Goal: Information Seeking & Learning: Learn about a topic

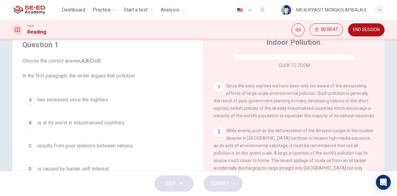
scroll to position [34, 0]
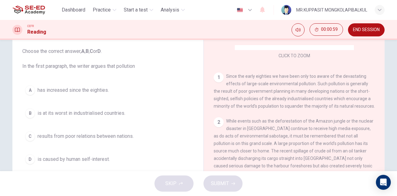
click at [108, 136] on span "results from poor relations between nations." at bounding box center [86, 135] width 96 height 7
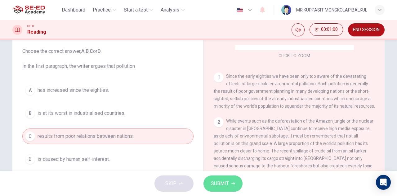
click at [214, 180] on span "SUBMIT" at bounding box center [220, 183] width 18 height 9
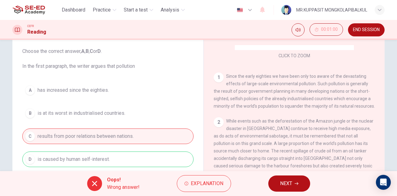
click at [285, 183] on span "NEXT" at bounding box center [286, 183] width 12 height 9
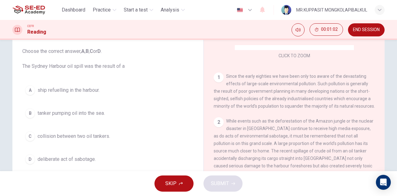
scroll to position [69, 0]
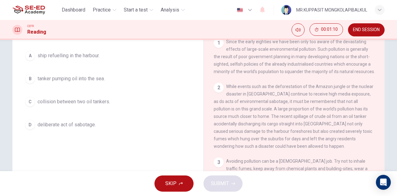
drag, startPoint x: 299, startPoint y: 148, endPoint x: 245, endPoint y: 119, distance: 61.4
click at [245, 119] on div "2 While events such as the deforestation of the Amazon jungle or the nuclear di…" at bounding box center [294, 116] width 161 height 67
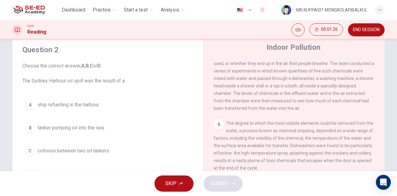
scroll to position [34, 0]
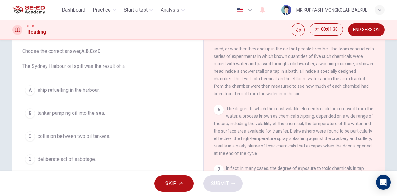
click at [87, 162] on button "D deliberate act of sabotage." at bounding box center [107, 159] width 171 height 16
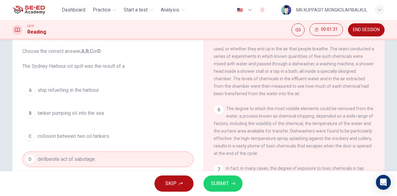
click at [229, 181] on button "SUBMIT" at bounding box center [223, 183] width 39 height 16
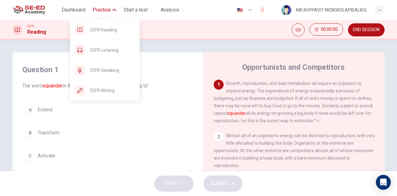
click at [109, 14] on button "Practice" at bounding box center [104, 9] width 29 height 11
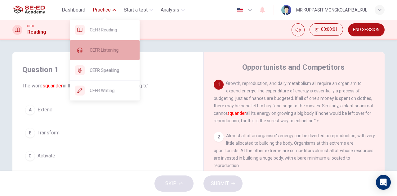
click at [122, 52] on span "CEFR Listening" at bounding box center [112, 49] width 45 height 7
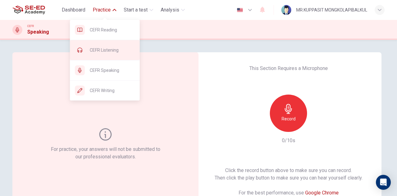
click at [111, 51] on span "CEFR Listening" at bounding box center [112, 49] width 45 height 7
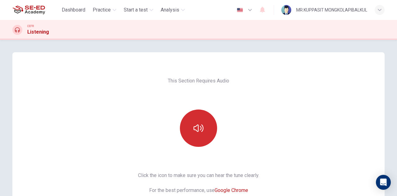
click at [204, 131] on button "button" at bounding box center [198, 127] width 37 height 37
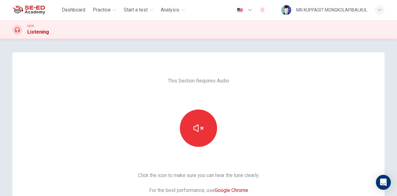
scroll to position [34, 0]
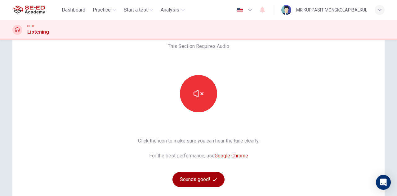
click at [213, 177] on icon "button" at bounding box center [215, 179] width 4 height 4
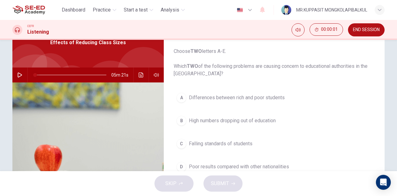
scroll to position [0, 0]
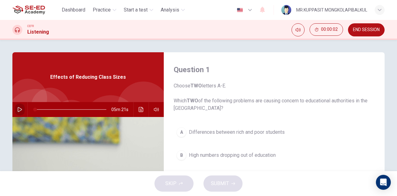
click at [22, 109] on button "button" at bounding box center [20, 109] width 10 height 15
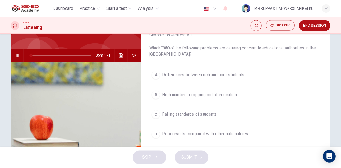
scroll to position [6, 0]
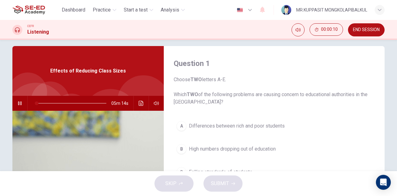
type input "2"
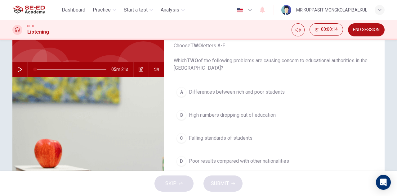
scroll to position [31, 0]
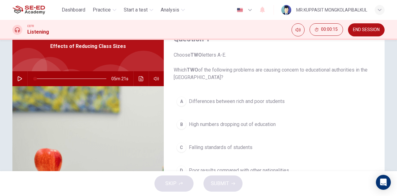
click at [16, 80] on button "button" at bounding box center [20, 78] width 10 height 15
click at [34, 77] on span at bounding box center [36, 79] width 4 height 4
click at [34, 78] on span at bounding box center [35, 79] width 4 height 4
click at [37, 78] on span at bounding box center [38, 79] width 4 height 4
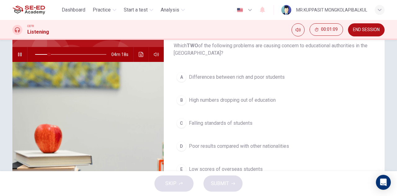
scroll to position [69, 0]
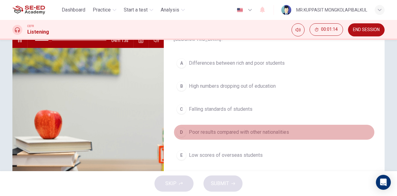
click at [226, 131] on span "Poor results compared with other nationalities" at bounding box center [239, 131] width 100 height 7
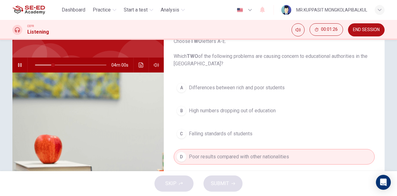
scroll to position [34, 0]
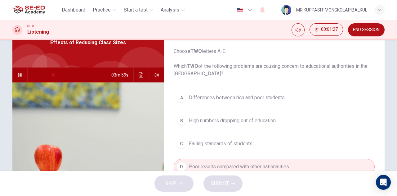
click at [42, 75] on span at bounding box center [70, 74] width 71 height 9
click at [214, 96] on span "Differences between rich and poor students" at bounding box center [237, 97] width 96 height 7
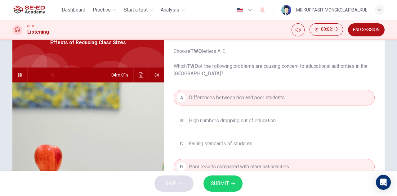
click at [213, 115] on button "B High numbers dropping out of education" at bounding box center [274, 121] width 201 height 16
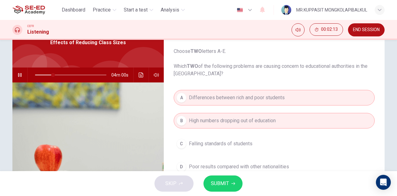
click at [212, 95] on span "Differences between rich and poor students" at bounding box center [237, 97] width 96 height 7
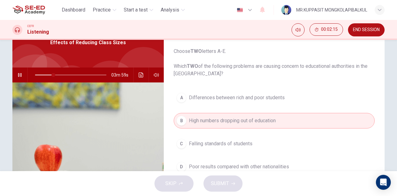
scroll to position [69, 0]
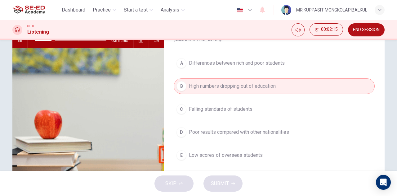
click at [212, 129] on span "Poor results compared with other nationalities" at bounding box center [239, 131] width 100 height 7
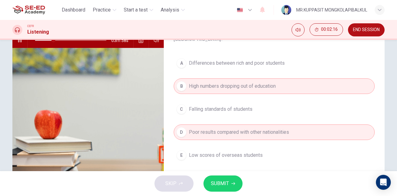
click at [215, 61] on span "Differences between rich and poor students" at bounding box center [237, 62] width 96 height 7
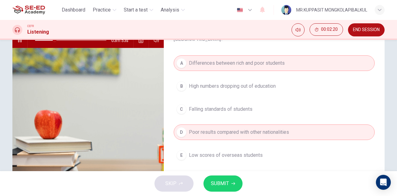
click at [215, 181] on span "SUBMIT" at bounding box center [220, 183] width 18 height 9
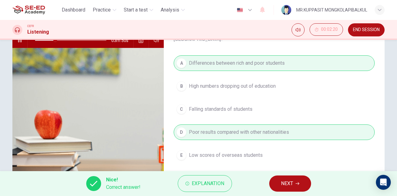
click at [287, 181] on span "NEXT" at bounding box center [287, 183] width 12 height 9
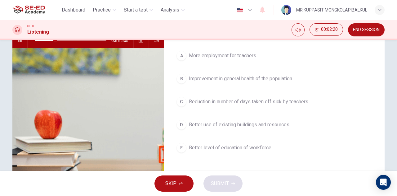
click at [255, 142] on button "E Better level of education of workforce" at bounding box center [274, 148] width 201 height 16
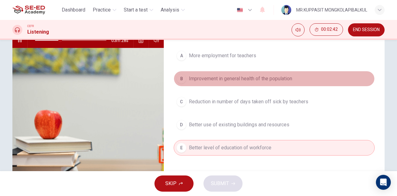
click at [216, 83] on button "B Improvement in general health of the population" at bounding box center [274, 79] width 201 height 16
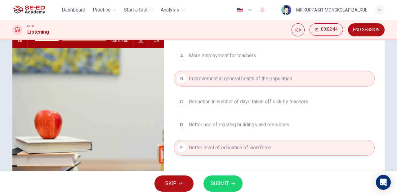
click at [213, 98] on span "Reduction in number of days taken off sick by teachers" at bounding box center [249, 101] width 120 height 7
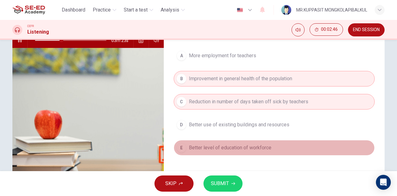
click at [224, 148] on span "Better level of education of workforce" at bounding box center [230, 147] width 83 height 7
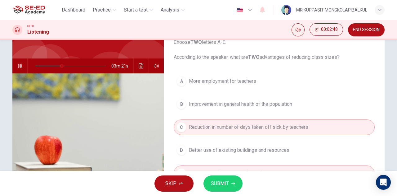
scroll to position [34, 0]
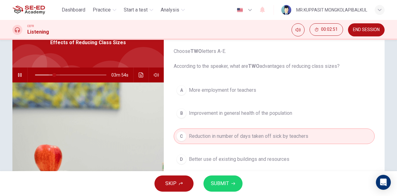
click at [54, 75] on span at bounding box center [70, 74] width 71 height 9
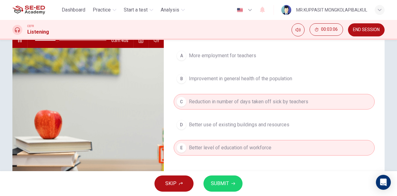
click at [211, 147] on span "Better level of education of workforce" at bounding box center [230, 147] width 83 height 7
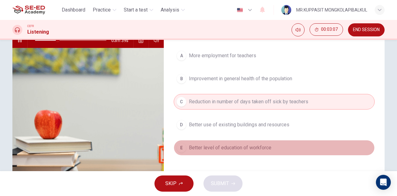
click at [211, 145] on span "Better level of education of workforce" at bounding box center [230, 147] width 83 height 7
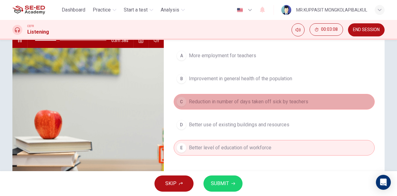
click at [210, 98] on span "Reduction in number of days taken off sick by teachers" at bounding box center [249, 101] width 120 height 7
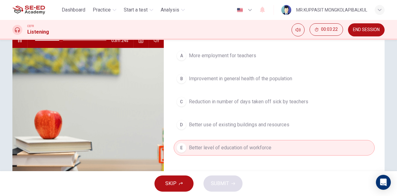
click at [206, 103] on span "Reduction in number of days taken off sick by teachers" at bounding box center [249, 101] width 120 height 7
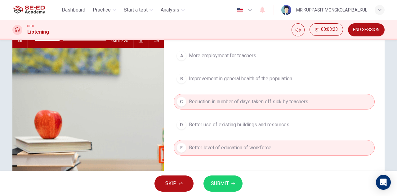
click at [226, 181] on span "SUBMIT" at bounding box center [220, 183] width 18 height 9
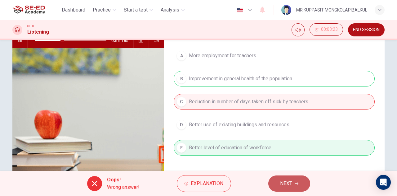
click at [291, 183] on span "NEXT" at bounding box center [286, 183] width 12 height 9
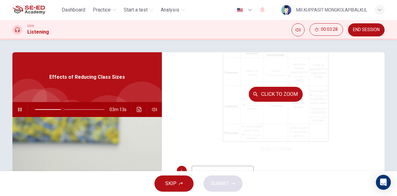
scroll to position [89, 0]
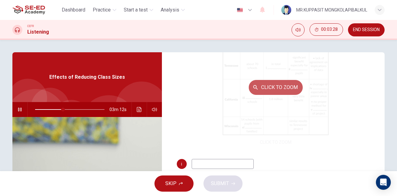
click at [259, 84] on button "Click to Zoom" at bounding box center [276, 87] width 54 height 15
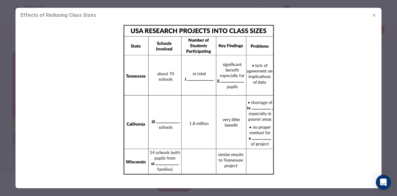
click at [227, 98] on img at bounding box center [199, 100] width 366 height 154
click at [377, 14] on button "button" at bounding box center [374, 15] width 10 height 10
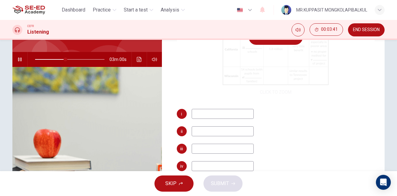
scroll to position [0, 0]
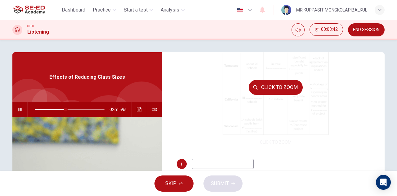
click at [273, 88] on button "Click to Zoom" at bounding box center [276, 87] width 54 height 15
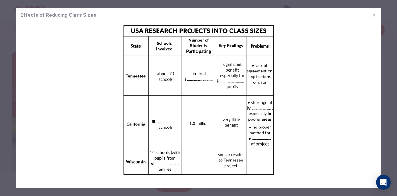
click at [372, 15] on icon "button" at bounding box center [374, 15] width 5 height 5
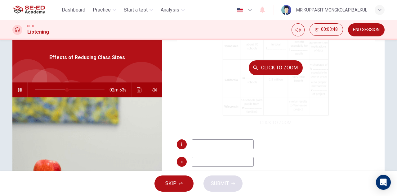
scroll to position [34, 0]
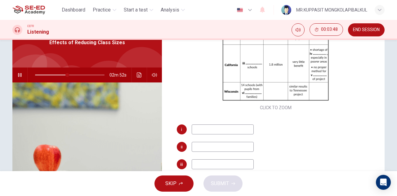
click at [240, 133] on input at bounding box center [223, 129] width 62 height 10
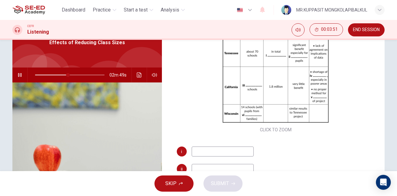
scroll to position [89, 0]
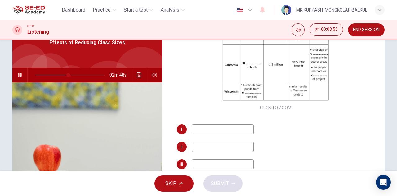
type input "48"
type input "6"
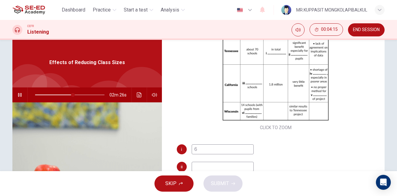
scroll to position [0, 0]
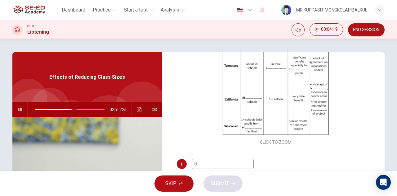
type input "56"
type input "6"
click at [72, 109] on span at bounding box center [74, 109] width 4 height 4
click at [67, 109] on span at bounding box center [69, 109] width 4 height 4
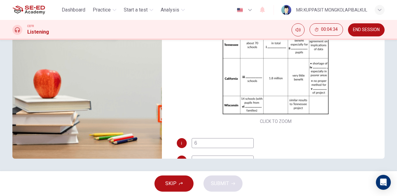
click at [200, 145] on input "6" at bounding box center [223, 143] width 62 height 10
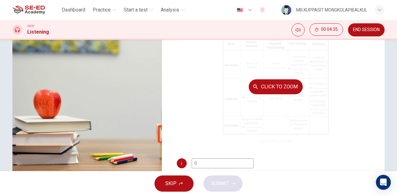
scroll to position [75, 0]
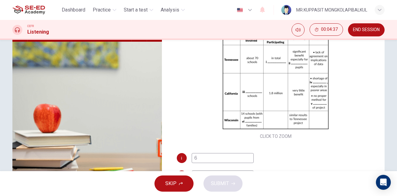
type input "47"
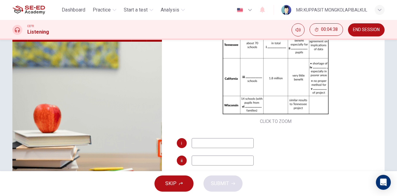
type input "48"
type input "6400"
type input "48"
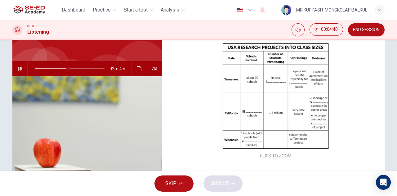
type input "6400"
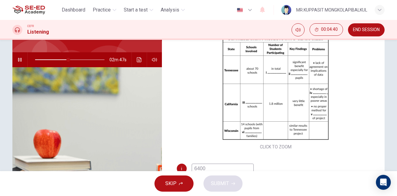
type input "48"
type input "6400 stu"
type input "49"
type input "6400 students"
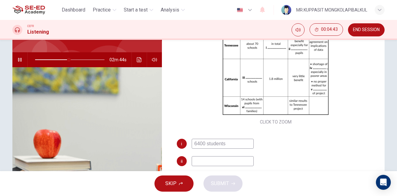
scroll to position [69, 0]
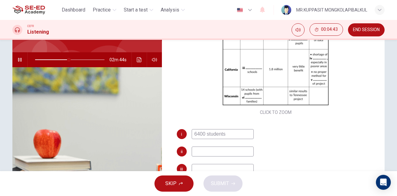
type input "49"
type input "6400 students"
click at [235, 151] on input at bounding box center [223, 151] width 62 height 10
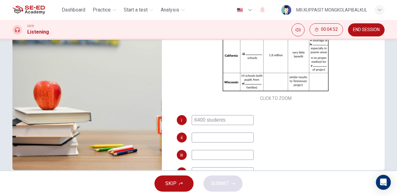
scroll to position [110, 0]
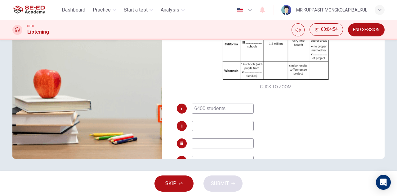
type input "53"
type input "12"
type input "53"
type input "12,000"
type input "53"
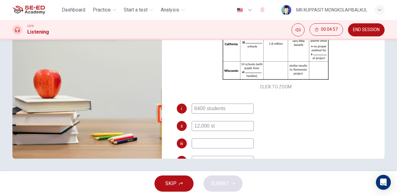
type input "12,000 stu"
type input "54"
type input "12,000 students"
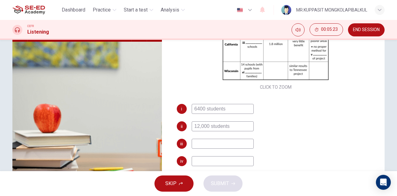
scroll to position [69, 0]
drag, startPoint x: 237, startPoint y: 126, endPoint x: 169, endPoint y: 130, distance: 68.4
click at [169, 130] on div "Questions 3 - 8 Complete the table below. Write NO MORE THAN THREE WORDS for ea…" at bounding box center [276, 85] width 218 height 216
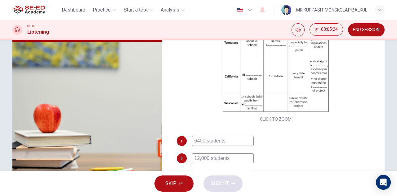
scroll to position [0, 0]
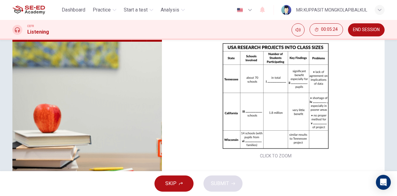
type input "62"
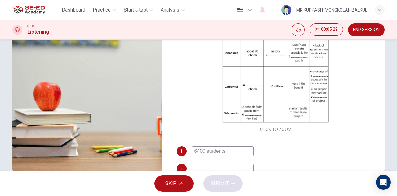
scroll to position [39, 0]
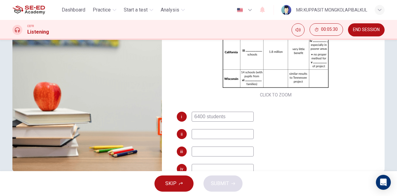
click at [197, 135] on input at bounding box center [223, 134] width 62 height 10
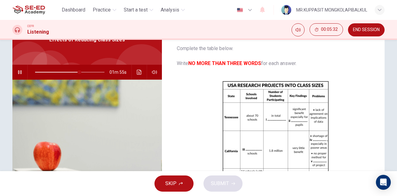
scroll to position [28, 0]
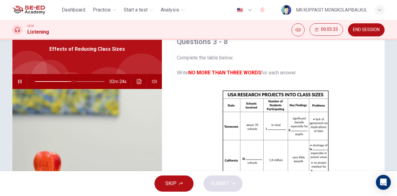
click at [72, 81] on span at bounding box center [70, 81] width 70 height 9
click at [73, 81] on span at bounding box center [73, 81] width 4 height 4
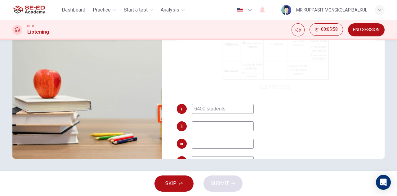
scroll to position [34, 0]
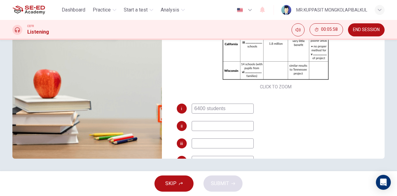
click at [229, 125] on input at bounding box center [223, 126] width 62 height 10
type input "63"
type input "smal"
type input "63"
type input "smaller cla"
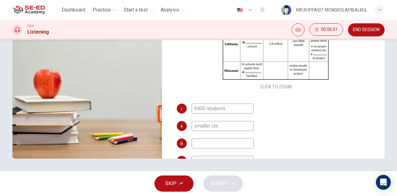
type input "64"
type input "smaller classes"
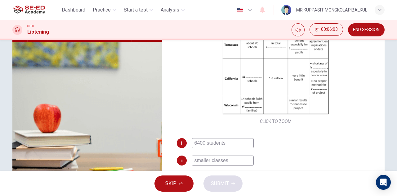
type input "64"
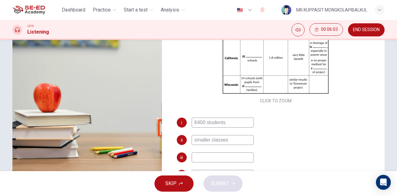
scroll to position [110, 0]
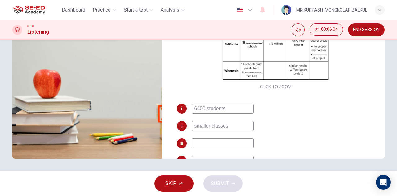
type input "smaller classe"
type input "64"
type input "smaller class"
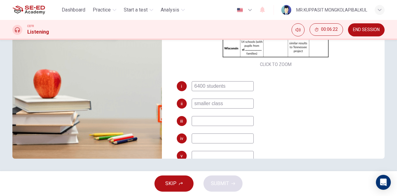
scroll to position [54, 0]
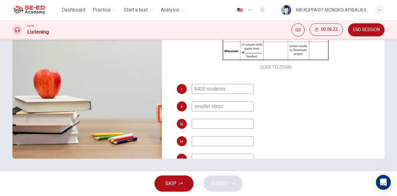
type input "70"
type input "smaller class"
click at [200, 120] on input at bounding box center [223, 124] width 62 height 10
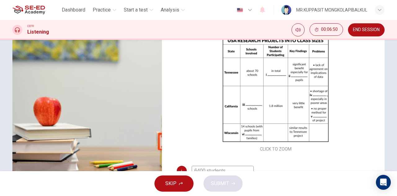
scroll to position [41, 0]
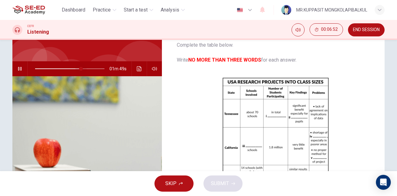
click at [80, 69] on span at bounding box center [70, 68] width 70 height 9
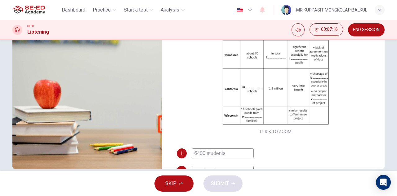
scroll to position [110, 0]
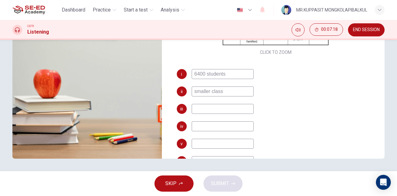
click at [204, 108] on input at bounding box center [223, 109] width 62 height 10
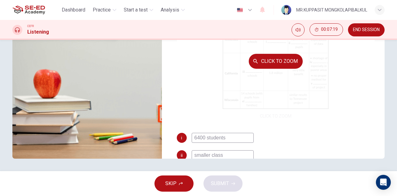
scroll to position [0, 0]
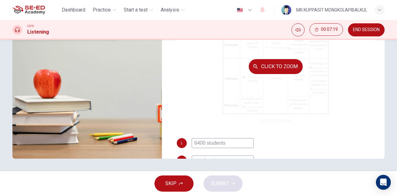
type input "74"
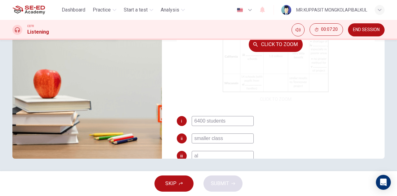
type input "all"
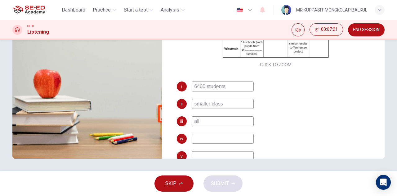
type input "75"
type input "all"
click at [197, 137] on input at bounding box center [223, 138] width 62 height 10
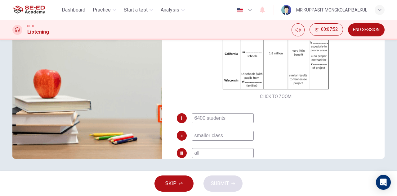
scroll to position [69, 0]
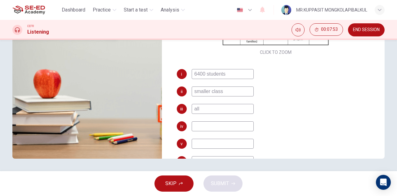
click at [213, 107] on input "all" at bounding box center [223, 109] width 62 height 10
click at [207, 127] on input at bounding box center [223, 126] width 62 height 10
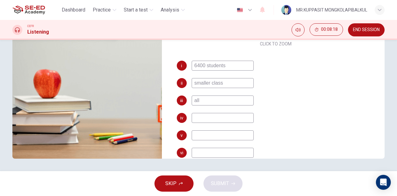
scroll to position [89, 0]
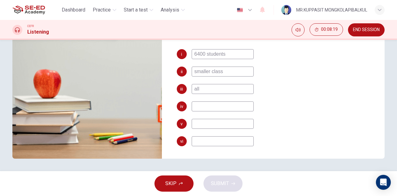
click at [227, 139] on input at bounding box center [223, 141] width 62 height 10
type input "93"
type input "poo"
type input "93"
type input "poor"
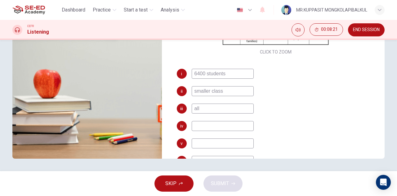
type input "94"
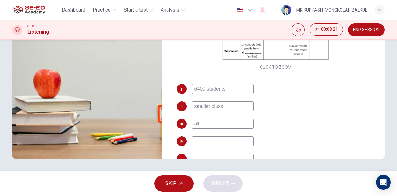
type input "poor"
click at [219, 138] on input at bounding box center [223, 141] width 62 height 10
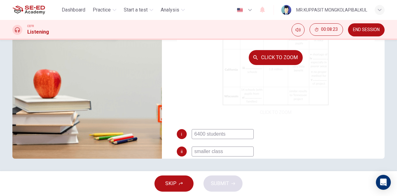
scroll to position [0, 0]
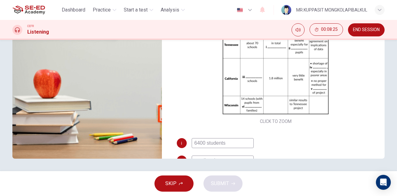
type input "95"
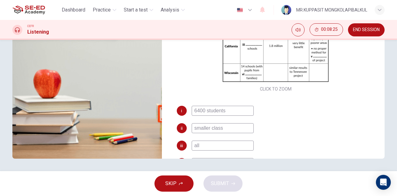
scroll to position [69, 0]
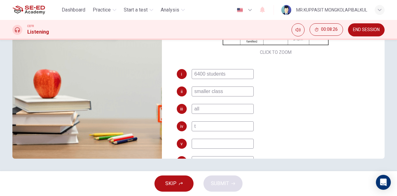
type input "te"
type input "95"
type input "teache"
type input "96"
type input "teachers"
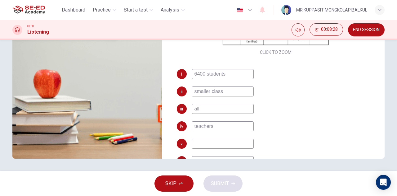
click at [230, 141] on input at bounding box center [223, 143] width 62 height 10
click at [212, 139] on input at bounding box center [223, 143] width 62 height 10
type input "97"
type input "b"
type input "97"
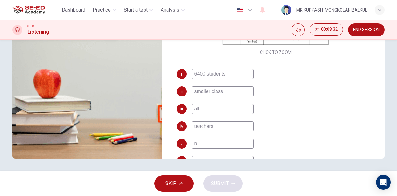
type input "bi"
type input "97"
type input "big"
type input "97"
type input "big"
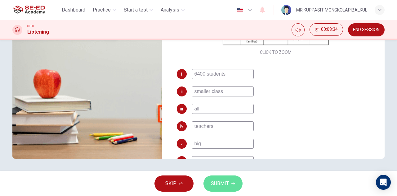
click at [229, 180] on button "SUBMIT" at bounding box center [223, 183] width 39 height 16
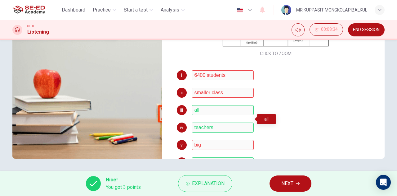
scroll to position [54, 0]
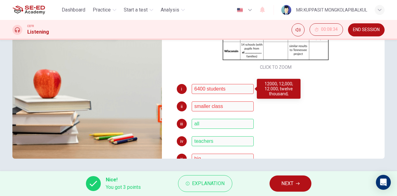
type input "0"
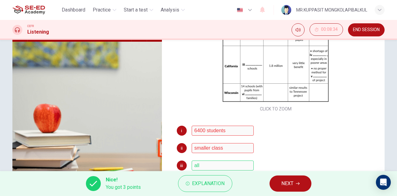
scroll to position [89, 0]
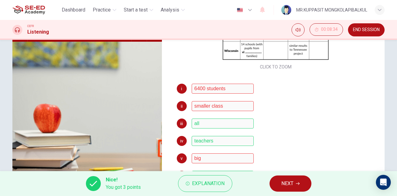
click at [297, 181] on icon "button" at bounding box center [298, 183] width 4 height 4
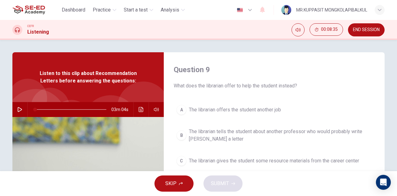
scroll to position [103, 0]
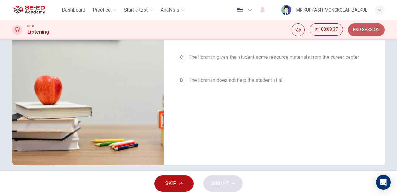
click at [354, 32] on span "END SESSION" at bounding box center [366, 29] width 27 height 5
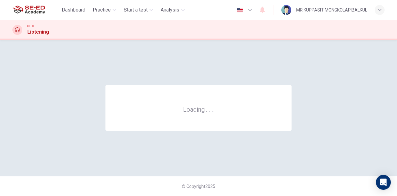
scroll to position [0, 0]
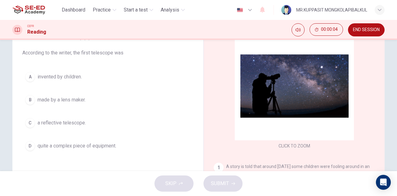
scroll to position [34, 0]
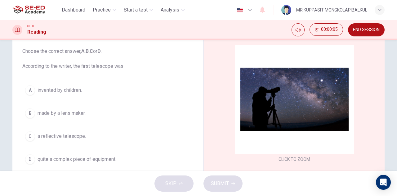
click at [82, 133] on span "a reflective telescope." at bounding box center [62, 135] width 48 height 7
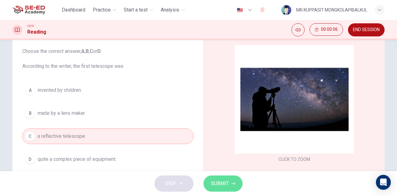
click at [206, 183] on button "SUBMIT" at bounding box center [223, 183] width 39 height 16
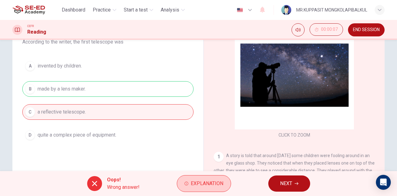
scroll to position [69, 0]
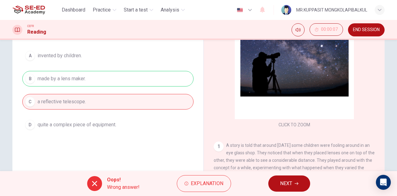
click at [305, 181] on button "NEXT" at bounding box center [289, 183] width 42 height 16
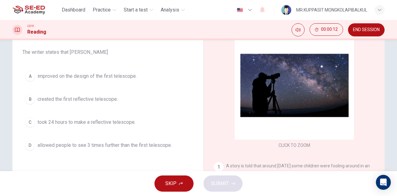
scroll to position [34, 0]
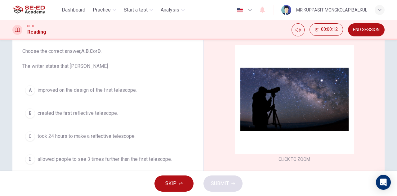
click at [84, 105] on button "B created the first reflective telescope." at bounding box center [107, 113] width 171 height 16
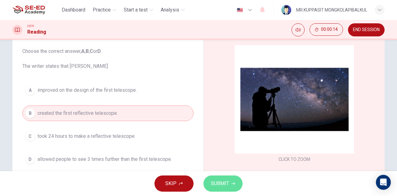
click at [219, 183] on span "SUBMIT" at bounding box center [220, 183] width 18 height 9
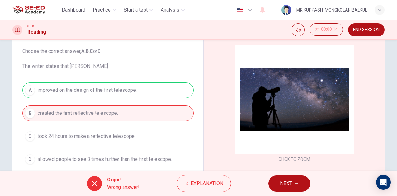
click at [289, 185] on span "NEXT" at bounding box center [286, 183] width 12 height 9
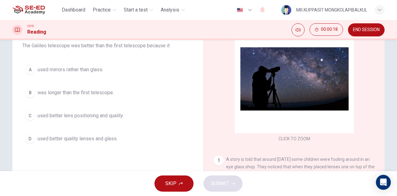
scroll to position [69, 0]
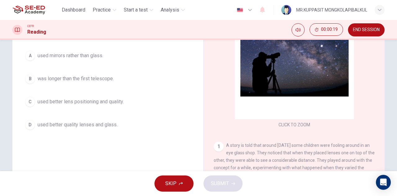
click at [91, 106] on button "C used better lens positioning and quality." at bounding box center [107, 102] width 171 height 16
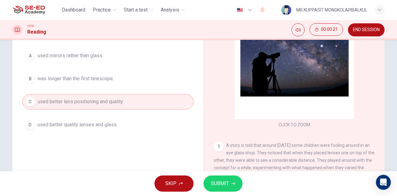
click at [233, 184] on icon "button" at bounding box center [234, 183] width 4 height 4
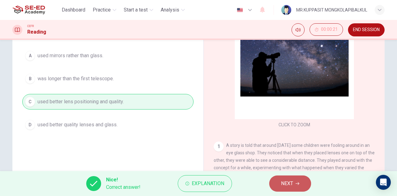
click at [280, 186] on button "NEXT" at bounding box center [290, 183] width 42 height 16
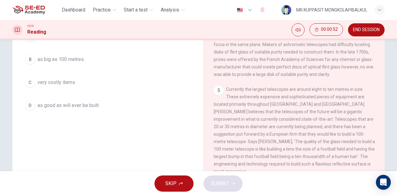
scroll to position [75, 0]
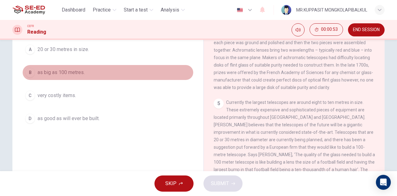
click at [63, 75] on span "as big as 100 metres." at bounding box center [61, 72] width 47 height 7
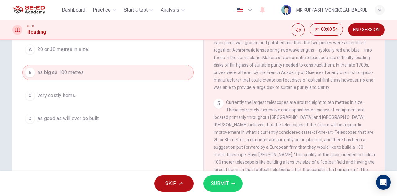
click at [225, 187] on button "SUBMIT" at bounding box center [223, 183] width 39 height 16
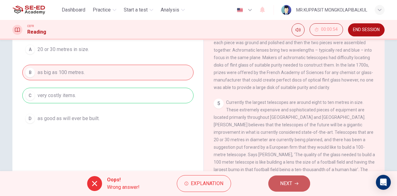
click at [286, 182] on span "NEXT" at bounding box center [286, 183] width 12 height 9
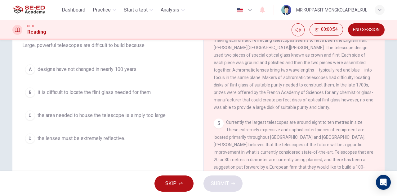
scroll to position [41, 0]
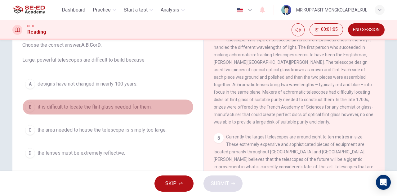
click at [117, 107] on span "it is difficult to locate the flint glass needed for them." at bounding box center [95, 106] width 114 height 7
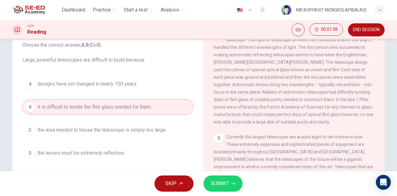
click at [225, 178] on button "SUBMIT" at bounding box center [223, 183] width 39 height 16
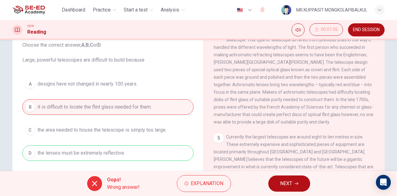
click at [278, 181] on button "NEXT" at bounding box center [289, 183] width 42 height 16
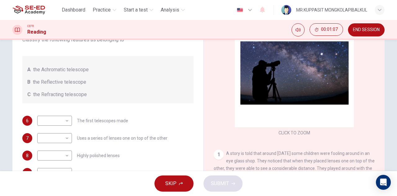
scroll to position [75, 0]
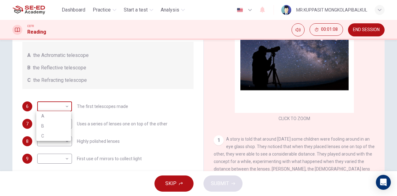
click at [51, 104] on body "This site uses cookies, as explained in our Privacy Policy . If you agree to th…" at bounding box center [198, 98] width 397 height 196
click at [56, 125] on li "B" at bounding box center [53, 126] width 35 height 10
type input "B"
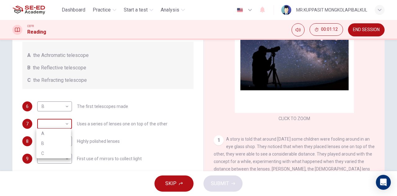
click at [57, 122] on body "This site uses cookies, as explained in our Privacy Policy . If you agree to th…" at bounding box center [198, 98] width 397 height 196
click at [58, 132] on li "A" at bounding box center [53, 133] width 35 height 10
type input "A"
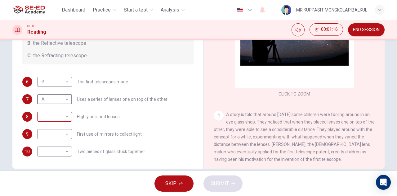
scroll to position [110, 0]
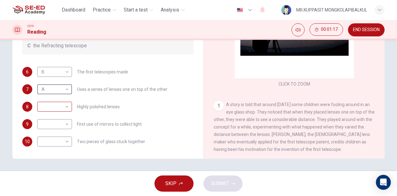
click at [62, 106] on body "This site uses cookies, as explained in our Privacy Policy . If you agree to th…" at bounding box center [198, 98] width 397 height 196
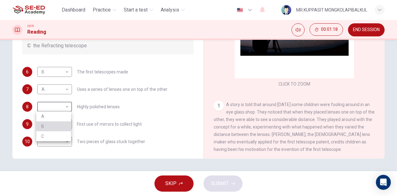
click at [61, 129] on li "B" at bounding box center [53, 126] width 35 height 10
type input "B"
click at [65, 123] on body "This site uses cookies, as explained in our Privacy Policy . If you agree to th…" at bounding box center [198, 98] width 397 height 196
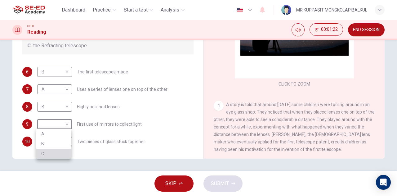
click at [55, 157] on li "C" at bounding box center [53, 153] width 35 height 10
type input "C"
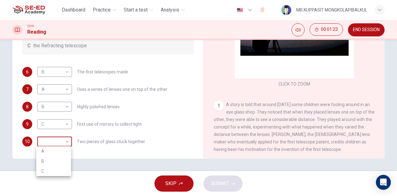
click at [59, 136] on body "This site uses cookies, as explained in our Privacy Policy . If you agree to th…" at bounding box center [198, 98] width 397 height 196
click at [54, 172] on li "C" at bounding box center [53, 171] width 35 height 10
type input "C"
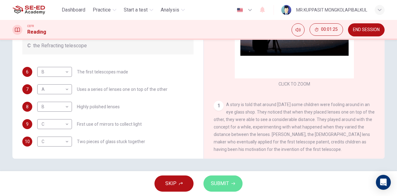
click at [208, 186] on button "SUBMIT" at bounding box center [223, 183] width 39 height 16
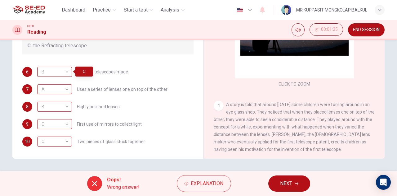
click at [64, 74] on div "B" at bounding box center [53, 72] width 33 height 18
click at [291, 190] on button "NEXT" at bounding box center [289, 183] width 42 height 16
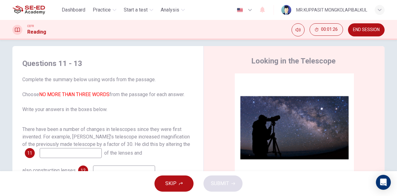
scroll to position [41, 0]
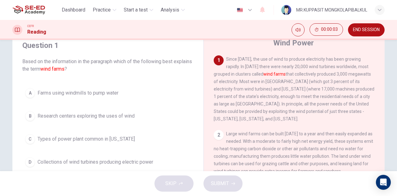
scroll to position [34, 0]
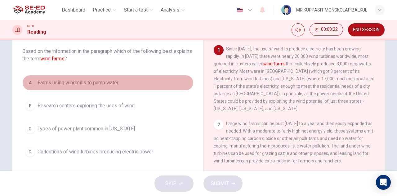
click at [49, 84] on span "Farms using windmills to pump water" at bounding box center [78, 82] width 81 height 7
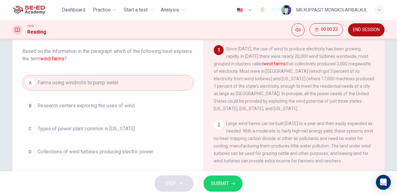
click at [224, 192] on div "SKIP SUBMIT" at bounding box center [198, 183] width 397 height 25
click at [225, 190] on button "SUBMIT" at bounding box center [223, 183] width 39 height 16
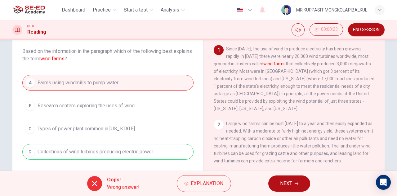
click at [278, 186] on button "NEXT" at bounding box center [289, 183] width 42 height 16
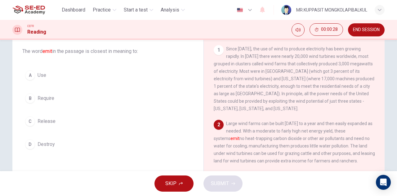
click at [46, 104] on button "B Require" at bounding box center [107, 98] width 171 height 16
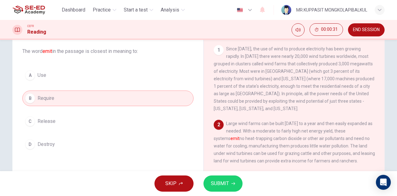
click at [143, 81] on button "A Use" at bounding box center [107, 75] width 171 height 16
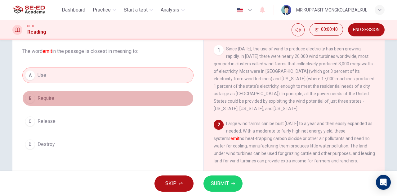
click at [85, 99] on button "B Require" at bounding box center [107, 98] width 171 height 16
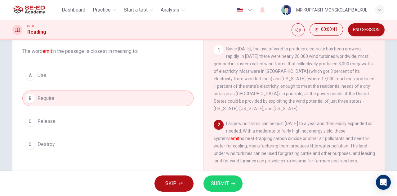
click at [83, 83] on div "A Use B Require C Release D Destroy" at bounding box center [107, 109] width 171 height 84
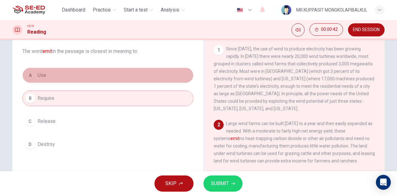
click at [122, 77] on button "A Use" at bounding box center [107, 75] width 171 height 16
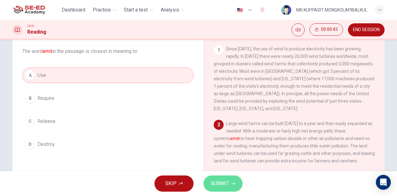
click at [219, 184] on span "SUBMIT" at bounding box center [220, 183] width 18 height 9
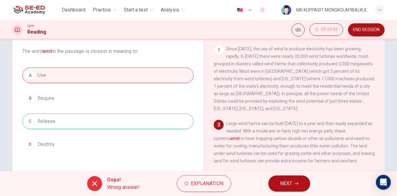
click at [282, 185] on span "NEXT" at bounding box center [286, 183] width 12 height 9
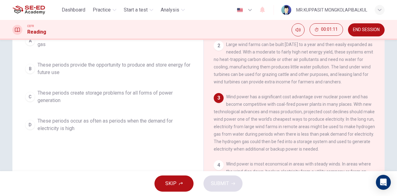
scroll to position [69, 0]
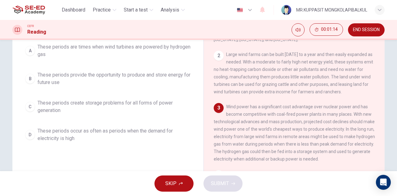
click at [76, 106] on span "These periods create storage problems for all forms of power generation" at bounding box center [114, 106] width 153 height 15
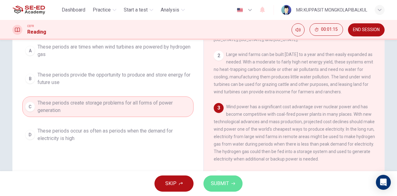
click at [212, 179] on button "SUBMIT" at bounding box center [223, 183] width 39 height 16
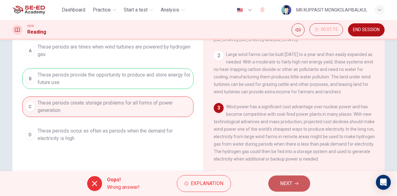
click at [277, 183] on button "NEXT" at bounding box center [289, 183] width 42 height 16
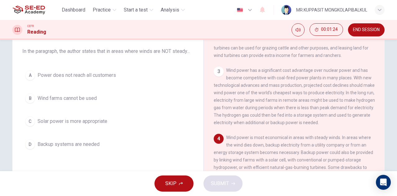
scroll to position [138, 0]
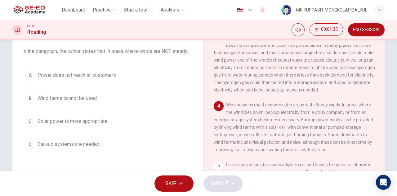
click at [63, 137] on div "A Power does not reach all customers B Wind farms cannot be used C Solar power …" at bounding box center [107, 109] width 171 height 84
click at [62, 125] on span "Solar power is more appropriate" at bounding box center [73, 120] width 70 height 7
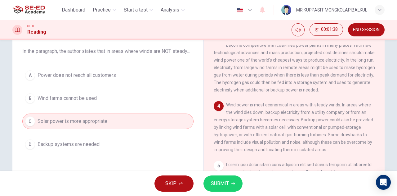
click at [220, 185] on span "SUBMIT" at bounding box center [220, 183] width 18 height 9
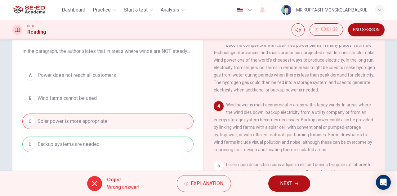
click at [262, 186] on div "Oops! Wrong answer! Explanation NEXT" at bounding box center [198, 183] width 397 height 25
click at [279, 184] on button "NEXT" at bounding box center [289, 183] width 42 height 16
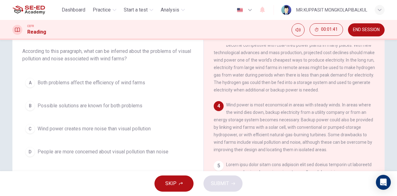
click at [141, 161] on div "Question 5 According to this paragraph, what can be inferred about the problems…" at bounding box center [107, 95] width 181 height 142
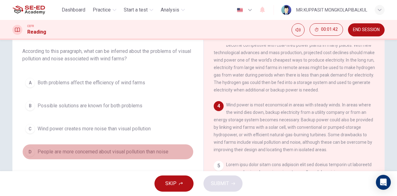
click at [173, 155] on button "D People are more concerned about visual pollution than noise" at bounding box center [107, 152] width 171 height 16
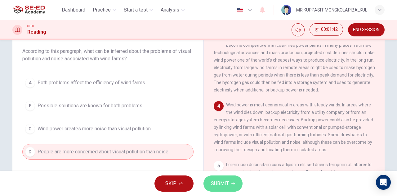
click at [215, 182] on span "SUBMIT" at bounding box center [220, 183] width 18 height 9
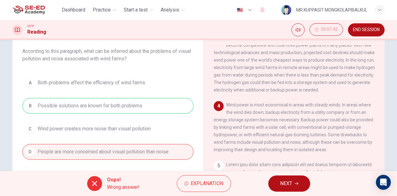
click at [290, 189] on button "NEXT" at bounding box center [289, 183] width 42 height 16
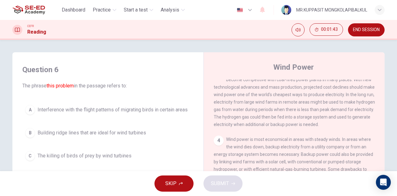
scroll to position [34, 0]
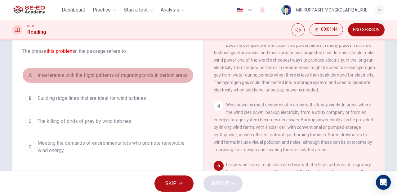
click at [97, 81] on button "A Interference with the flight patterns of migrating birds in certain areas" at bounding box center [107, 75] width 171 height 16
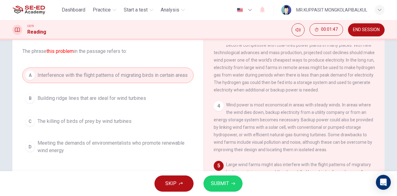
click at [135, 140] on span "Meeting the demands of environmentalists who promote renewable wind energy" at bounding box center [114, 146] width 153 height 15
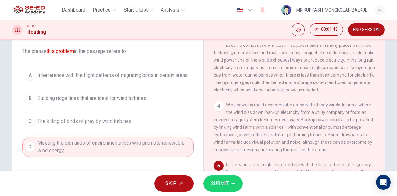
click at [209, 174] on div "SKIP SUBMIT" at bounding box center [198, 183] width 397 height 25
click at [214, 182] on span "SUBMIT" at bounding box center [220, 183] width 18 height 9
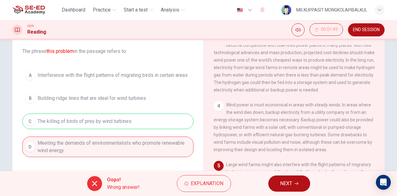
click at [303, 186] on button "NEXT" at bounding box center [289, 183] width 42 height 16
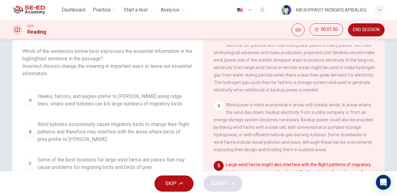
click at [115, 119] on button "B Wind turbines occasionally cause migratory birds to change their flight patte…" at bounding box center [107, 132] width 171 height 28
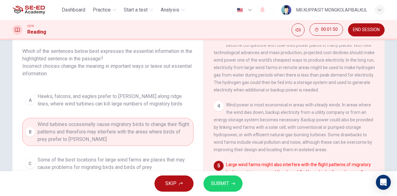
click at [225, 179] on span "SUBMIT" at bounding box center [220, 183] width 18 height 9
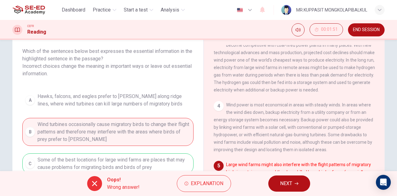
click at [294, 188] on button "NEXT" at bounding box center [289, 183] width 42 height 16
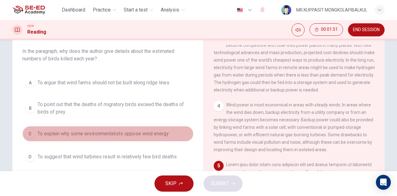
click at [113, 127] on button "C To explain why some environmentalists oppose wind energy" at bounding box center [107, 134] width 171 height 16
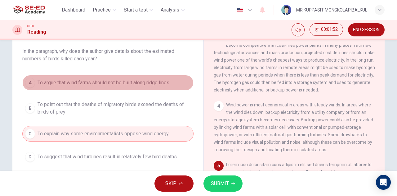
click at [145, 78] on button "A To argue that wind farms should not be built along ridge lines" at bounding box center [107, 83] width 171 height 16
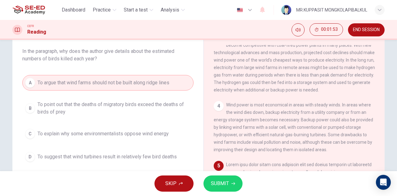
click at [221, 177] on button "SUBMIT" at bounding box center [223, 183] width 39 height 16
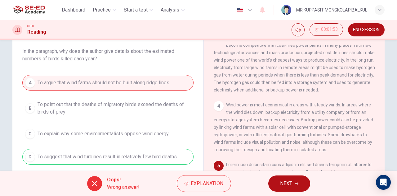
click at [284, 180] on span "NEXT" at bounding box center [286, 183] width 12 height 9
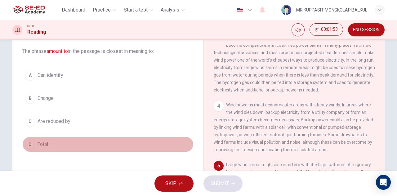
click at [132, 146] on button "D Total" at bounding box center [107, 144] width 171 height 16
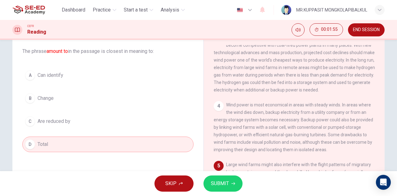
click at [124, 102] on button "B Change" at bounding box center [107, 98] width 171 height 16
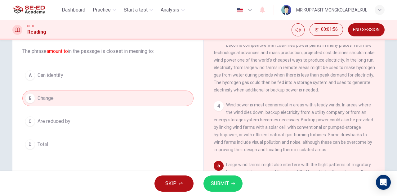
click at [122, 117] on button "C Are reduced by" at bounding box center [107, 121] width 171 height 16
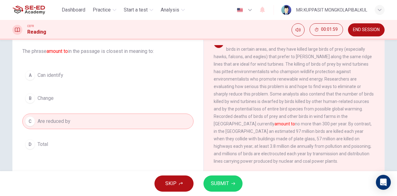
scroll to position [269, 0]
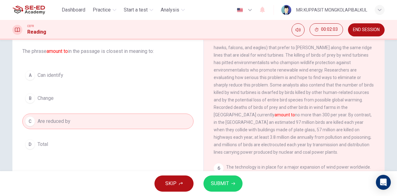
click at [229, 190] on button "SUBMIT" at bounding box center [223, 183] width 39 height 16
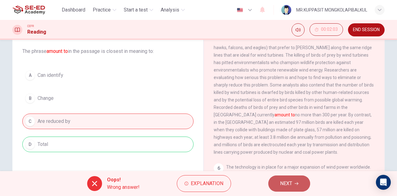
click at [288, 184] on span "NEXT" at bounding box center [286, 183] width 12 height 9
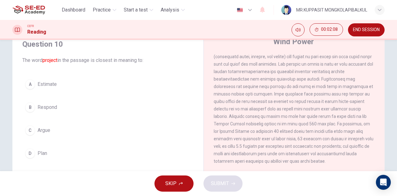
scroll to position [41, 0]
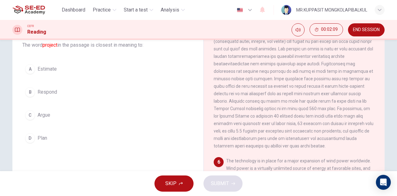
click at [64, 140] on button "D Plan" at bounding box center [107, 138] width 171 height 16
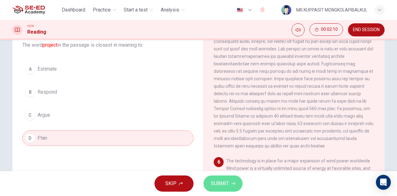
click at [223, 190] on button "SUBMIT" at bounding box center [223, 183] width 39 height 16
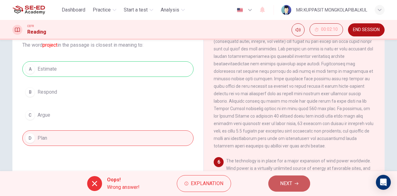
click at [282, 186] on span "NEXT" at bounding box center [286, 183] width 12 height 9
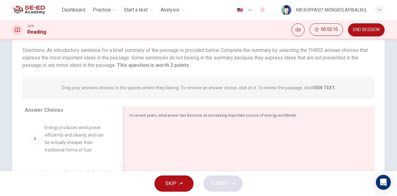
scroll to position [75, 0]
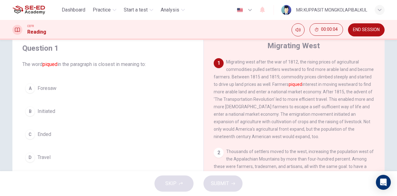
scroll to position [34, 0]
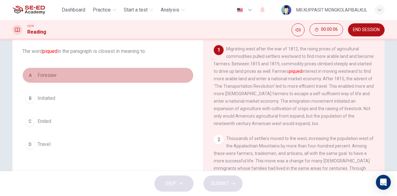
click at [83, 76] on button "A Foresaw" at bounding box center [107, 75] width 171 height 16
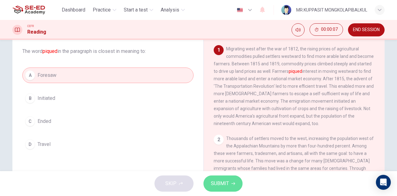
click at [227, 179] on span "SUBMIT" at bounding box center [220, 183] width 18 height 9
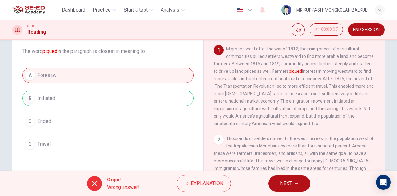
click at [288, 195] on div "Oops! Wrong answer! Explanation NEXT" at bounding box center [198, 183] width 397 height 25
click at [215, 181] on span "Explanation" at bounding box center [207, 183] width 33 height 9
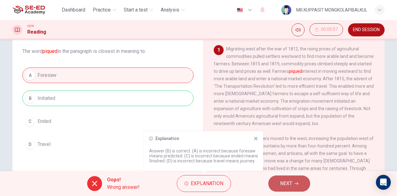
click at [284, 187] on span "NEXT" at bounding box center [286, 183] width 12 height 9
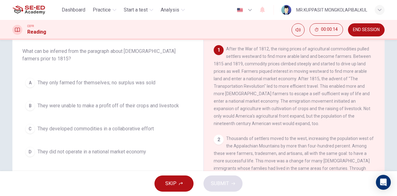
click at [92, 112] on button "B They were unable to make a profit off of their crops and livestock" at bounding box center [107, 106] width 171 height 16
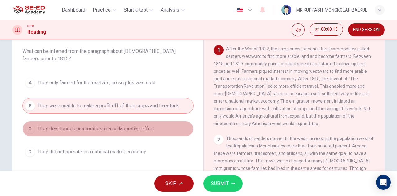
click at [99, 125] on span "They developed commodities in a collaborative effort" at bounding box center [96, 128] width 116 height 7
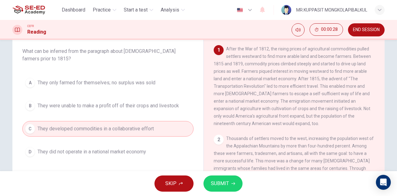
click at [129, 104] on span "They were unable to make a profit off of their crops and livestock" at bounding box center [109, 105] width 142 height 7
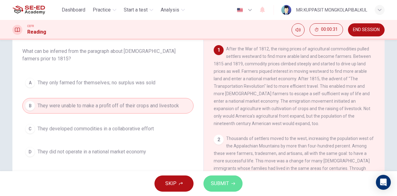
click at [227, 187] on span "SUBMIT" at bounding box center [220, 183] width 18 height 9
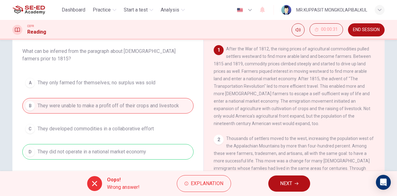
click at [279, 182] on button "NEXT" at bounding box center [289, 183] width 42 height 16
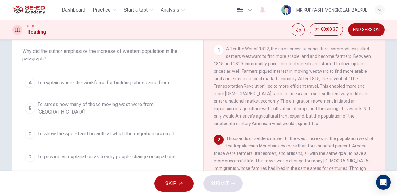
click at [93, 153] on span "To provide an explanation as to why people change occupations" at bounding box center [107, 156] width 138 height 7
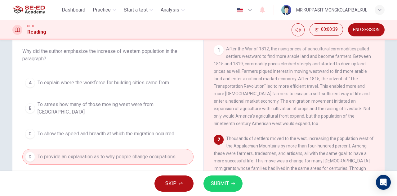
click at [148, 111] on button "B To stress how many of those moving west were from [GEOGRAPHIC_DATA]" at bounding box center [107, 108] width 171 height 20
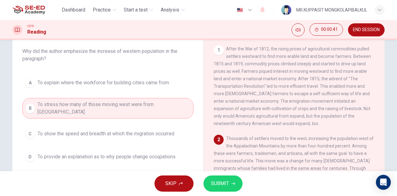
click at [217, 178] on button "SUBMIT" at bounding box center [223, 183] width 39 height 16
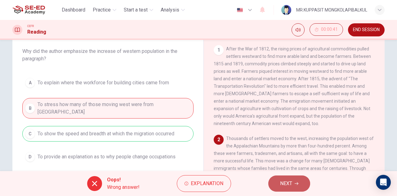
click at [299, 190] on button "NEXT" at bounding box center [289, 183] width 42 height 16
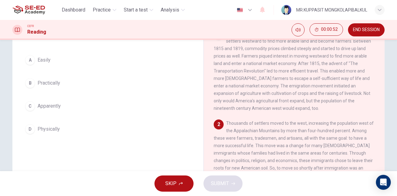
scroll to position [41, 0]
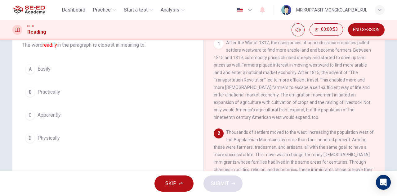
click at [92, 94] on button "B Practically" at bounding box center [107, 92] width 171 height 16
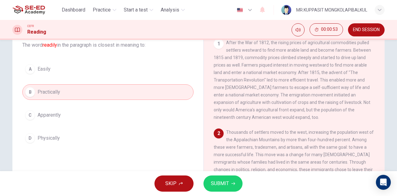
click at [232, 184] on icon "button" at bounding box center [234, 183] width 4 height 4
